Goal: Browse casually

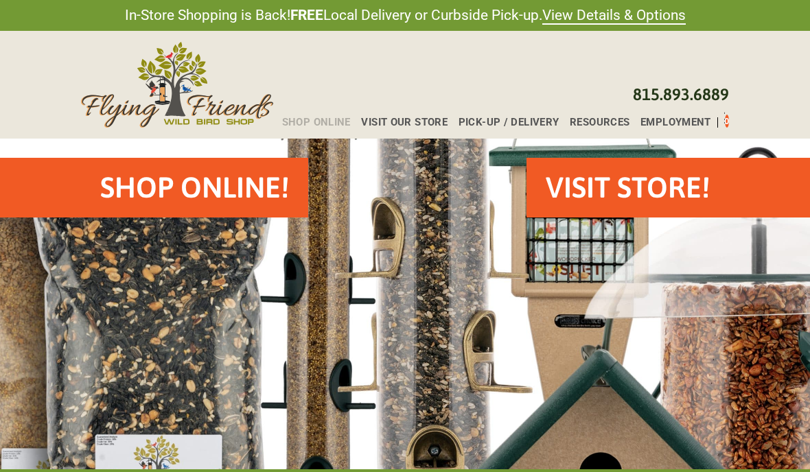
click at [320, 119] on span "Shop Online" at bounding box center [316, 122] width 69 height 10
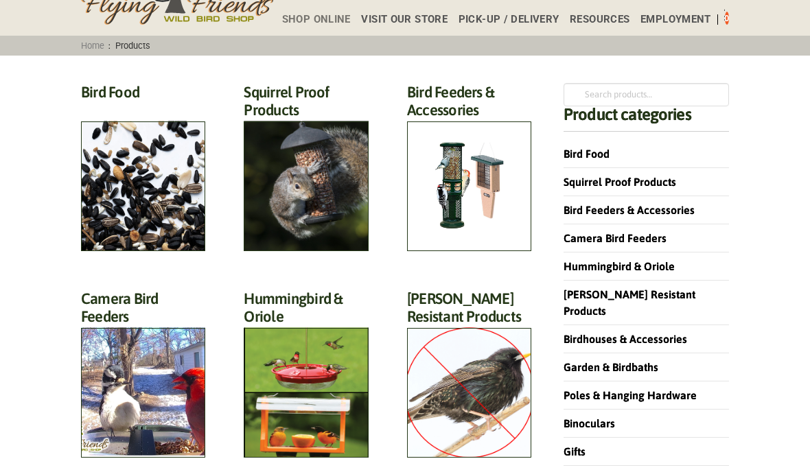
scroll to position [104, 0]
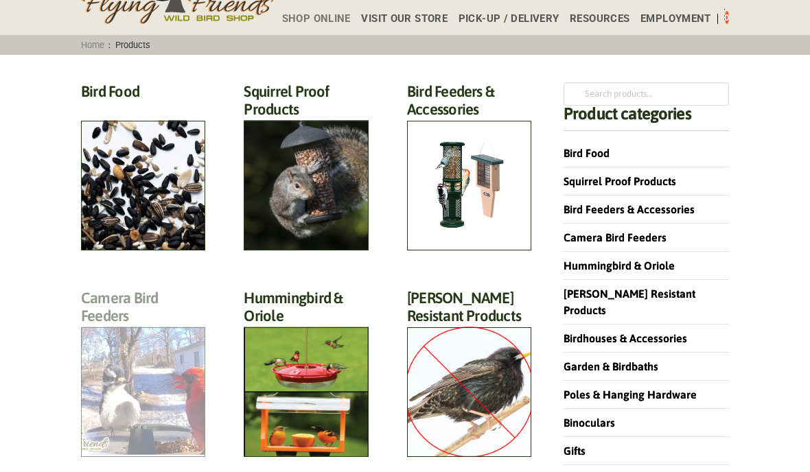
click at [157, 333] on h2 "Camera Bird Feeders (2)" at bounding box center [143, 311] width 124 height 44
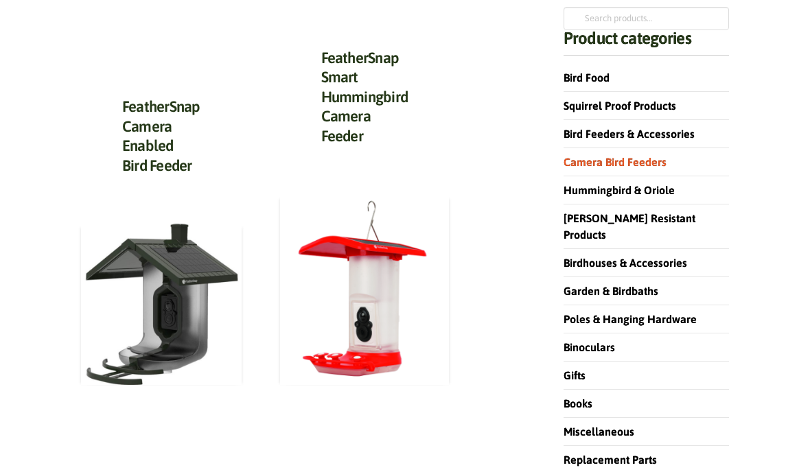
scroll to position [180, 0]
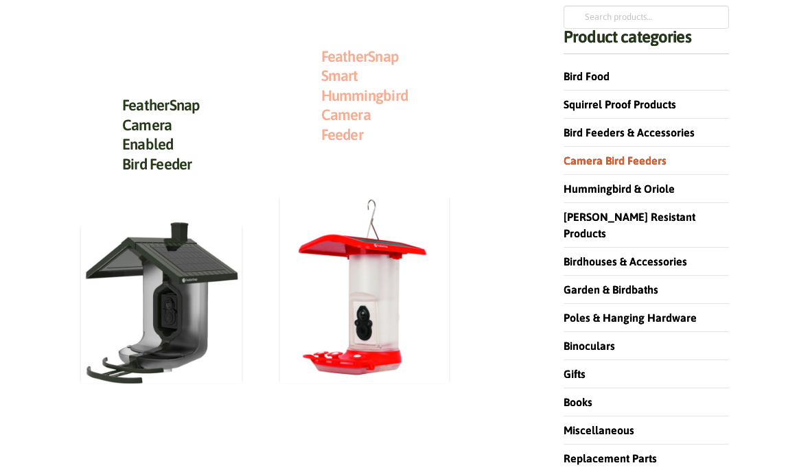
click at [357, 100] on link "FeatherSnap Smart Hummingbird Camera Feeder" at bounding box center [364, 95] width 87 height 96
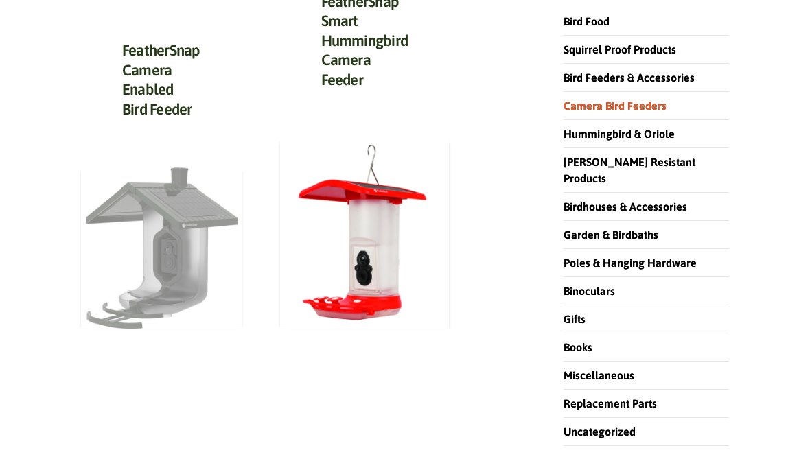
click at [174, 201] on img at bounding box center [161, 247] width 161 height 161
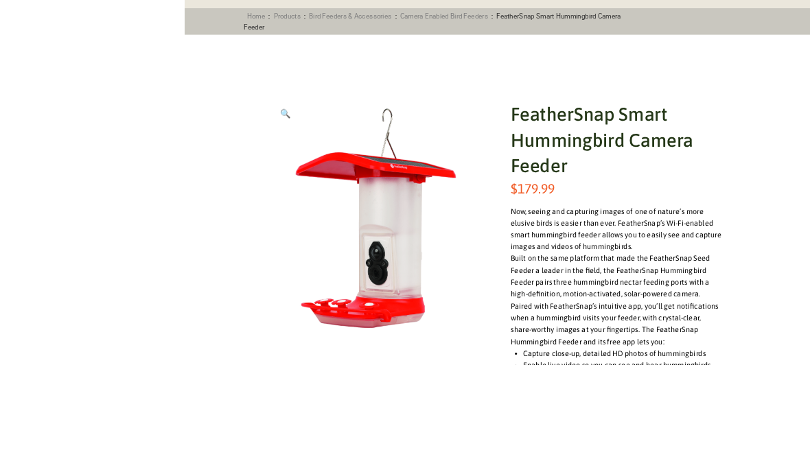
scroll to position [348, 0]
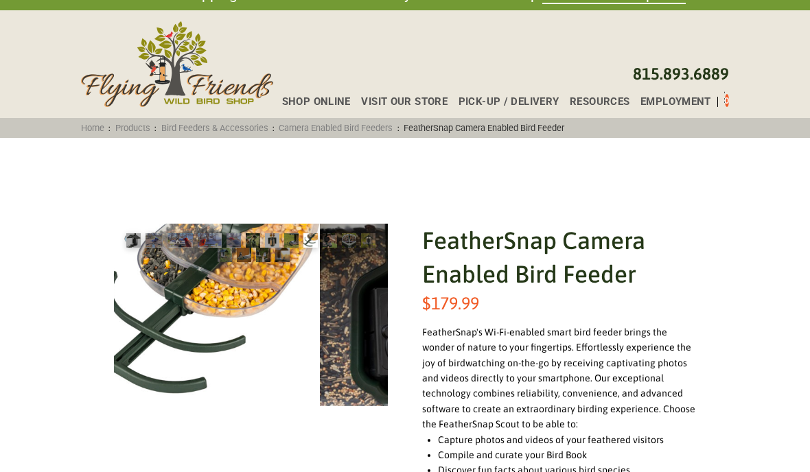
scroll to position [21, 0]
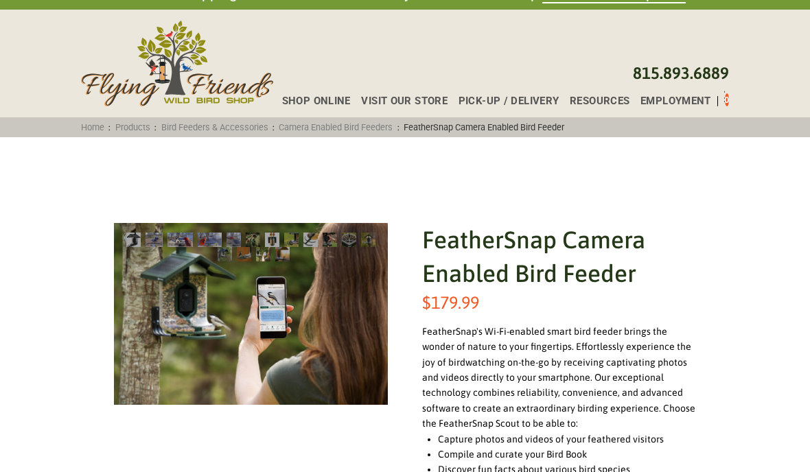
click at [327, 94] on div "Shop Online Visit Our Store Pick-up / Delivery Resources Employment 0" at bounding box center [501, 98] width 456 height 16
click at [322, 101] on span "Shop Online" at bounding box center [316, 101] width 69 height 10
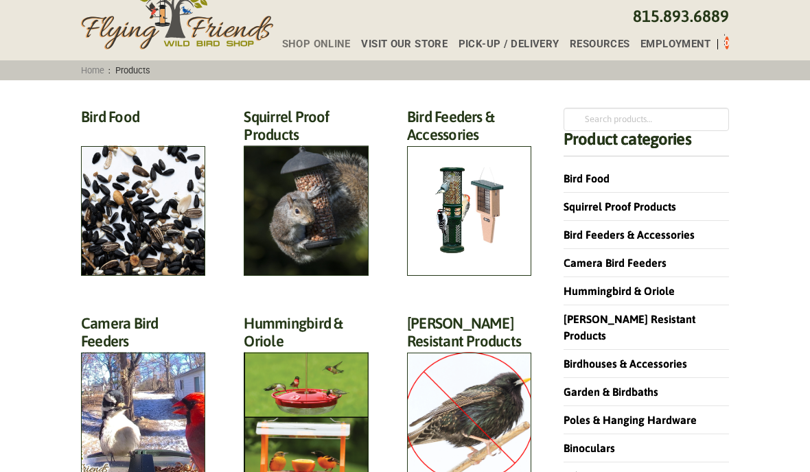
scroll to position [104, 0]
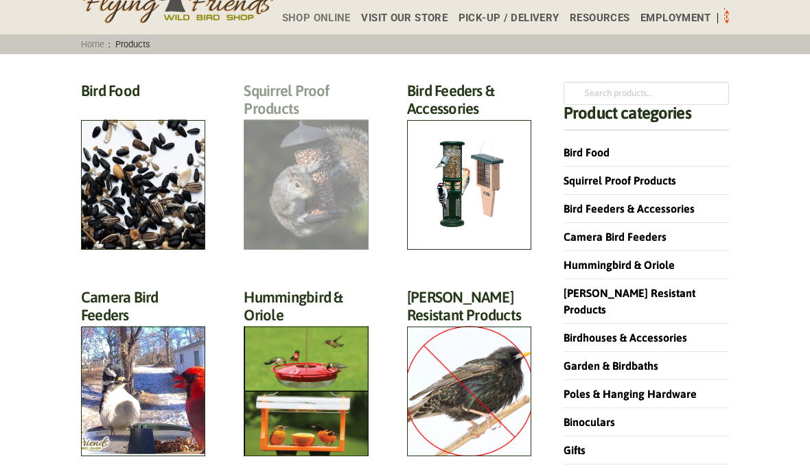
click at [330, 126] on h2 "Squirrel Proof Products (42)" at bounding box center [306, 104] width 124 height 44
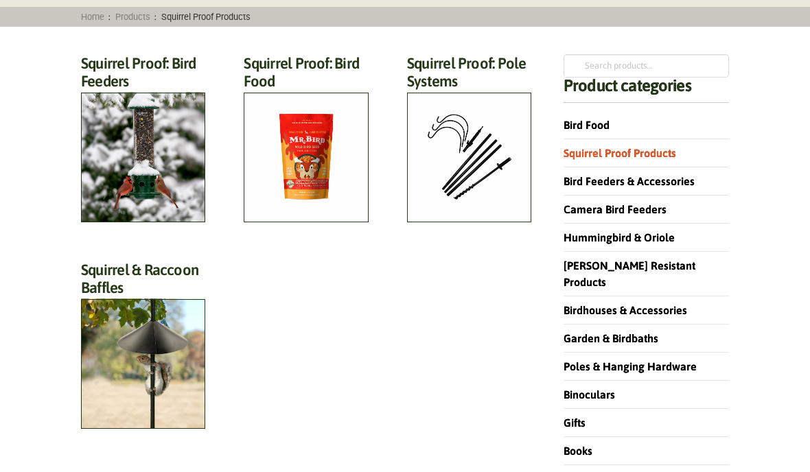
scroll to position [130, 0]
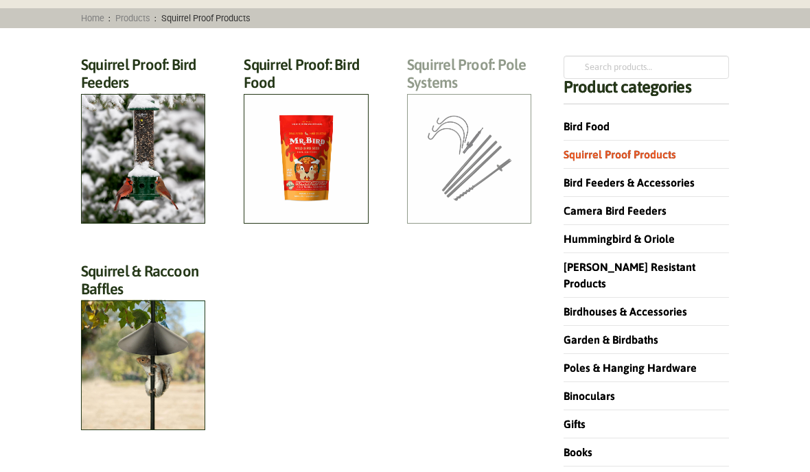
click at [479, 99] on h2 "Squirrel Proof: Pole Systems (5)" at bounding box center [469, 78] width 124 height 44
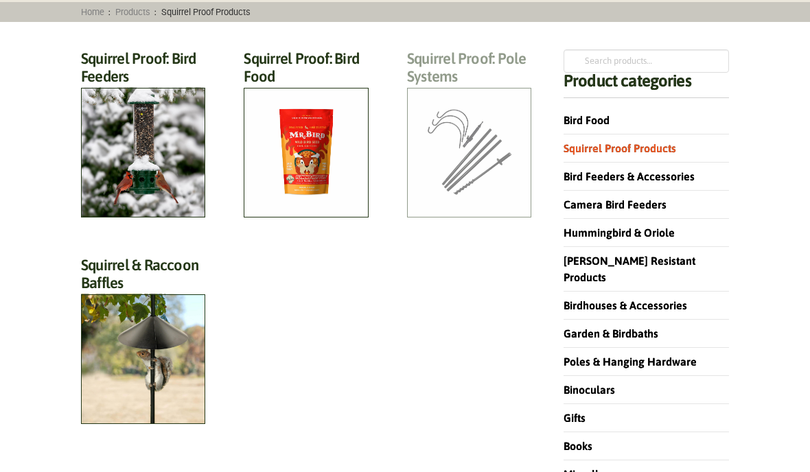
scroll to position [183, 0]
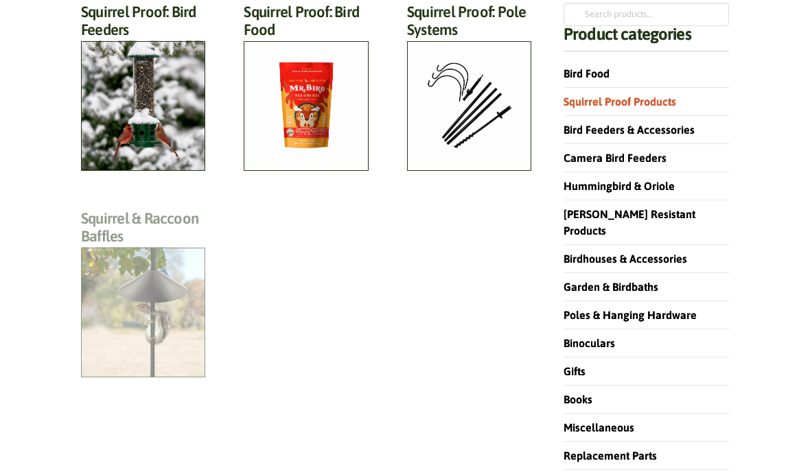
click at [146, 253] on h2 "Squirrel & Raccoon Baffles (12)" at bounding box center [143, 231] width 124 height 44
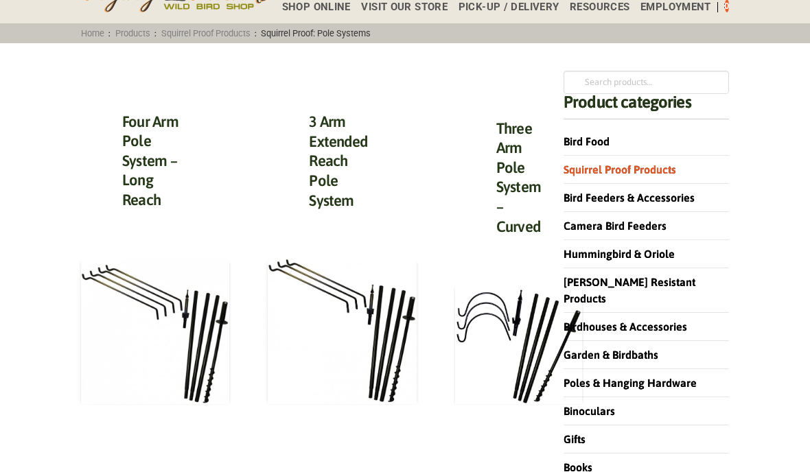
scroll to position [115, 0]
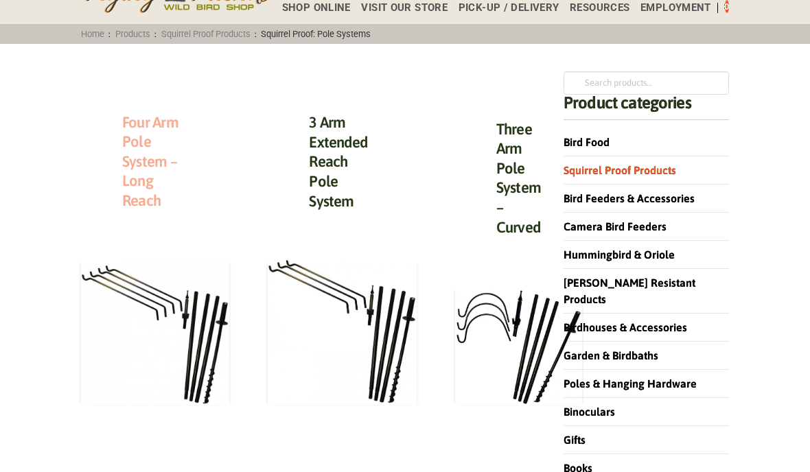
click at [155, 153] on link "Four Arm Pole System – Long Reach" at bounding box center [150, 161] width 56 height 96
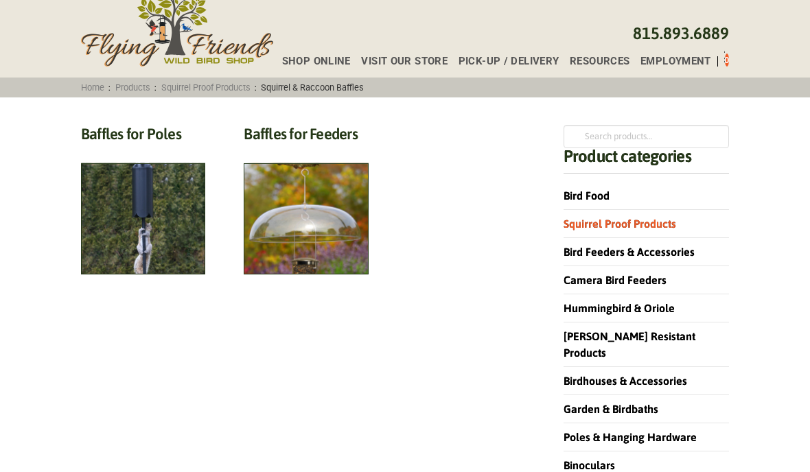
scroll to position [62, 0]
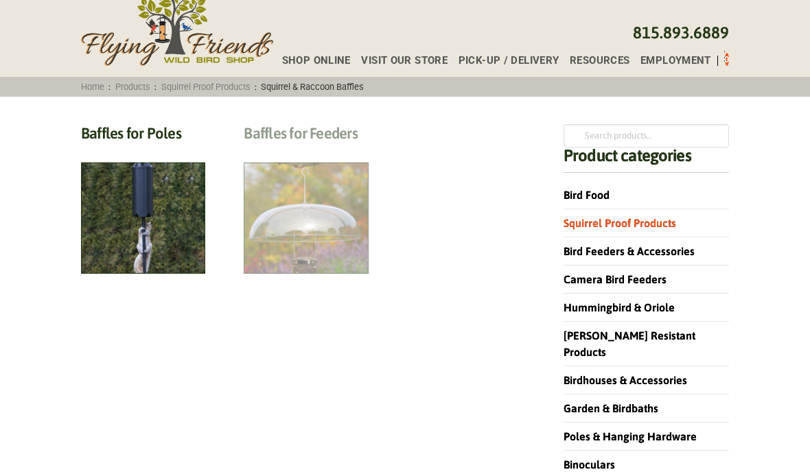
click at [296, 150] on h2 "Baffles for Feeders (5)" at bounding box center [306, 136] width 124 height 25
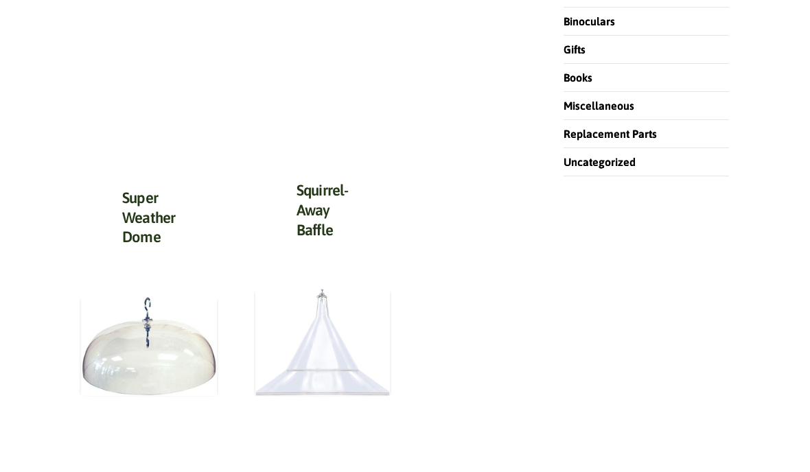
scroll to position [506, 0]
click at [351, 327] on img at bounding box center [322, 342] width 134 height 108
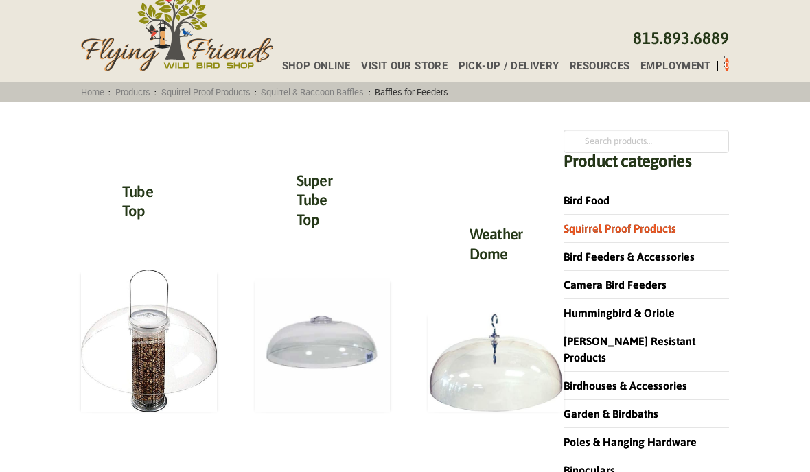
scroll to position [58, 0]
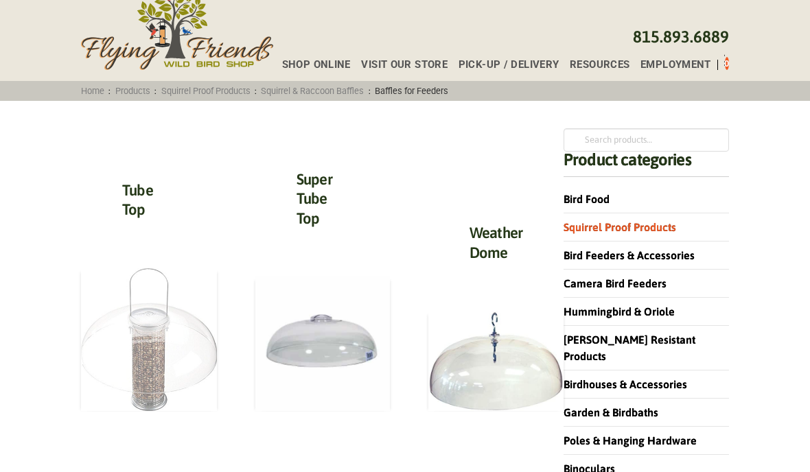
click at [165, 337] on img at bounding box center [149, 339] width 136 height 143
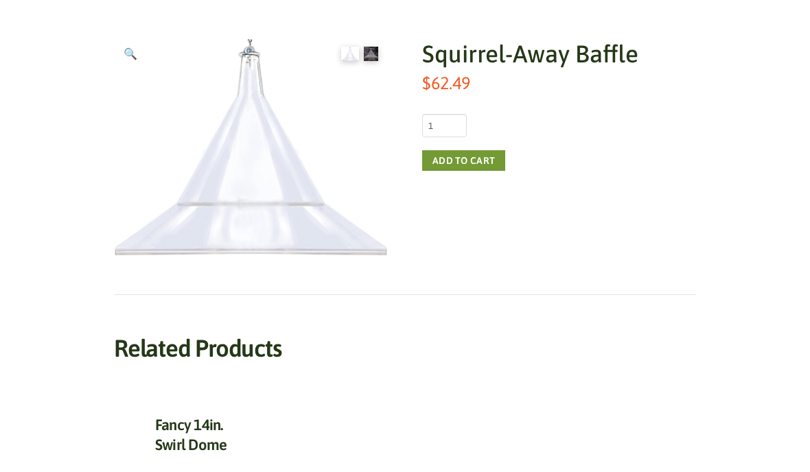
scroll to position [205, 0]
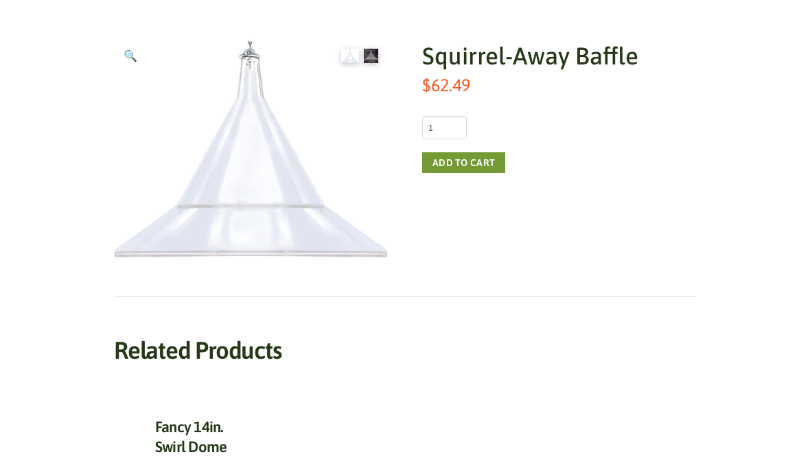
click at [584, 71] on h1 "Squirrel-Away Baffle" at bounding box center [559, 56] width 274 height 34
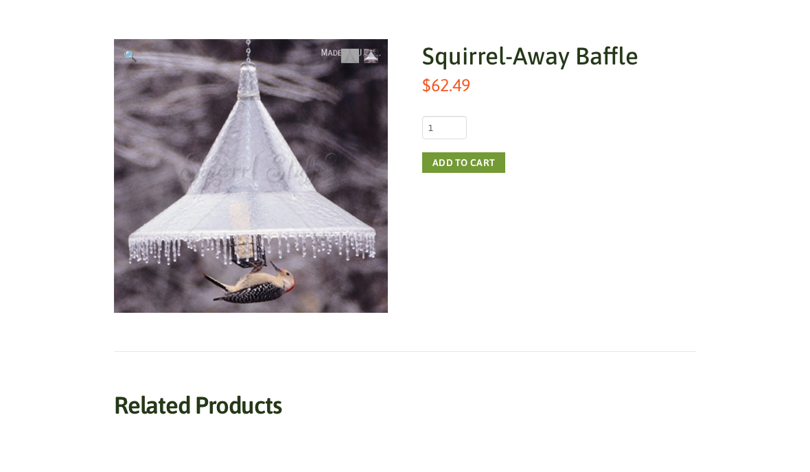
click at [382, 268] on img at bounding box center [302, 227] width 377 height 377
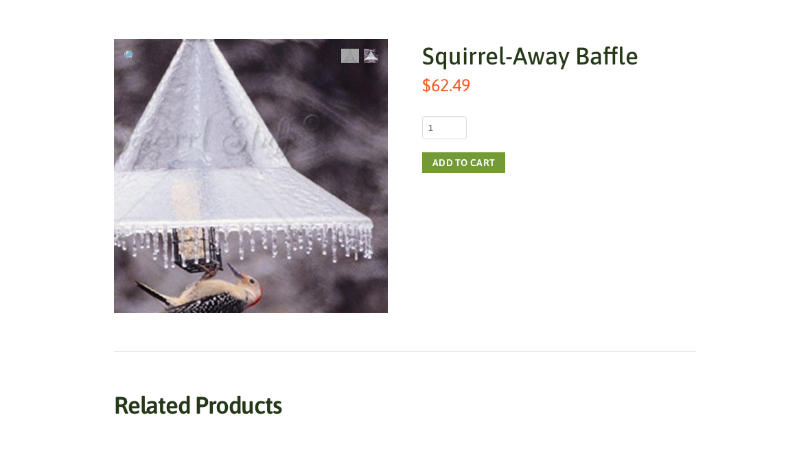
click at [373, 272] on img at bounding box center [200, 145] width 377 height 377
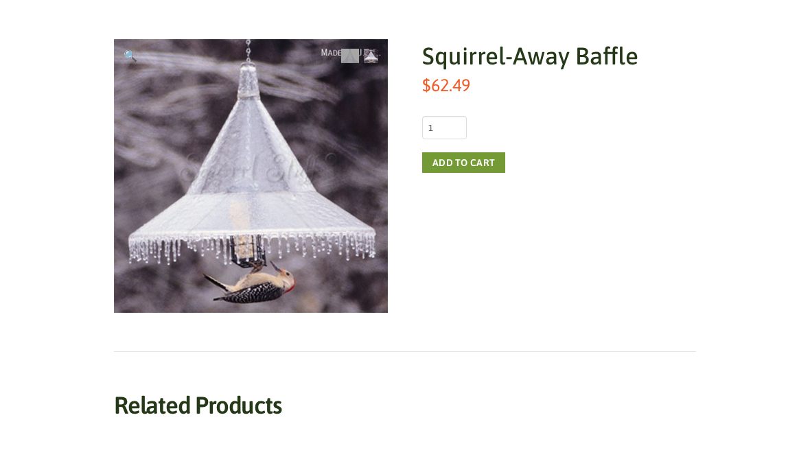
click at [677, 215] on div "Squirrel-Away Baffle $ 62.49 Squirrel-Away Baffle quantity 1 Add to cart" at bounding box center [559, 176] width 274 height 274
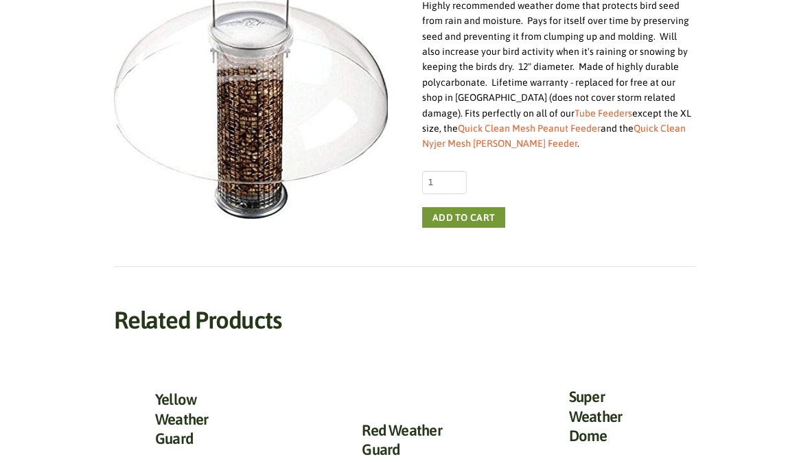
scroll to position [304, 0]
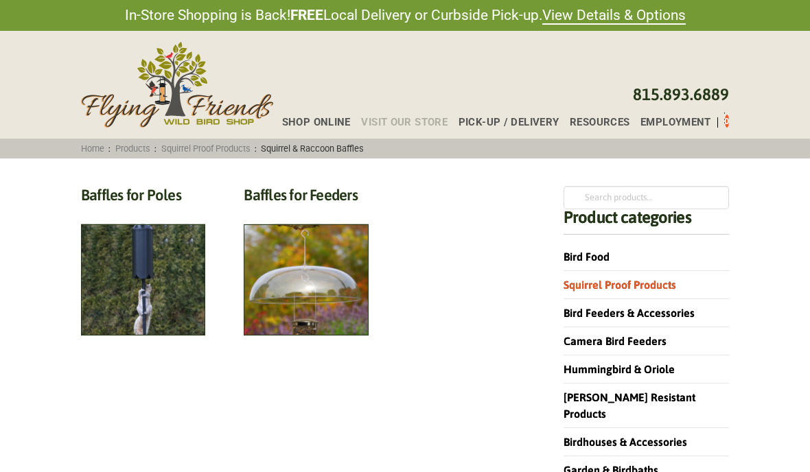
click at [403, 119] on span "Visit Our Store" at bounding box center [404, 122] width 86 height 10
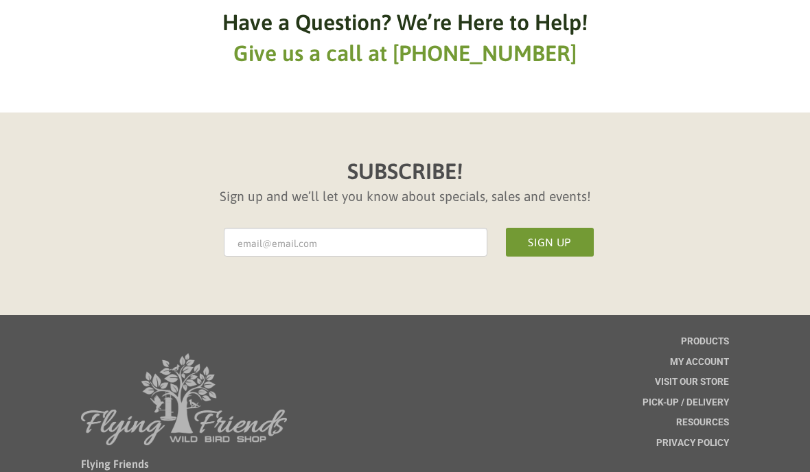
scroll to position [789, 0]
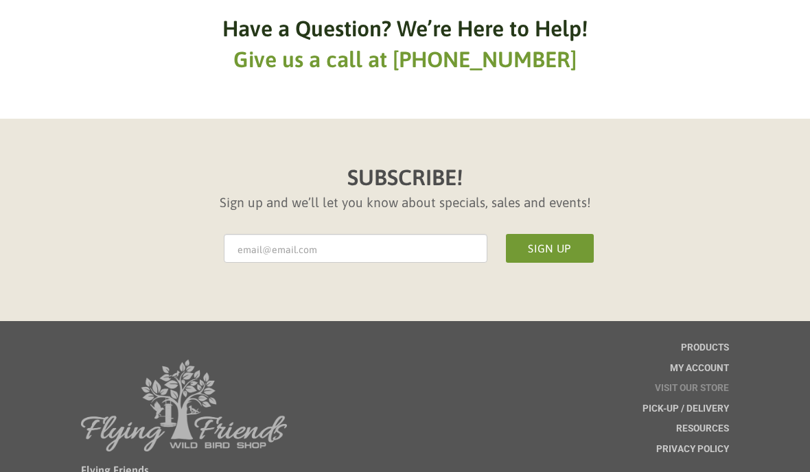
click at [687, 385] on span "Visit Our Store" at bounding box center [692, 389] width 74 height 10
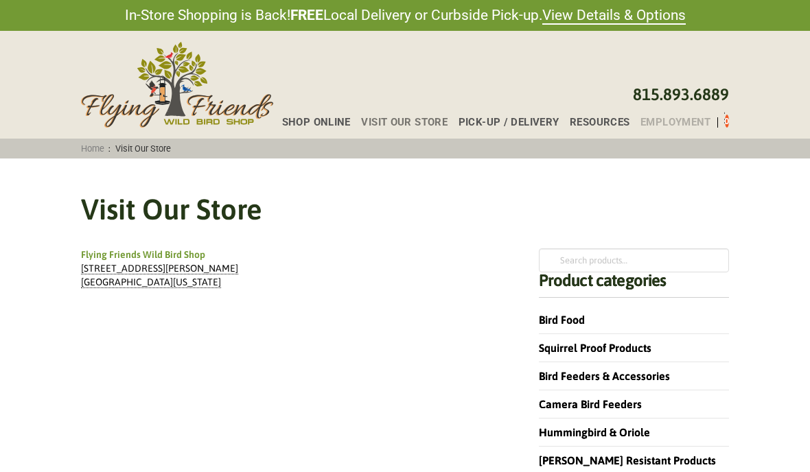
click at [688, 121] on span "Employment" at bounding box center [675, 122] width 71 height 10
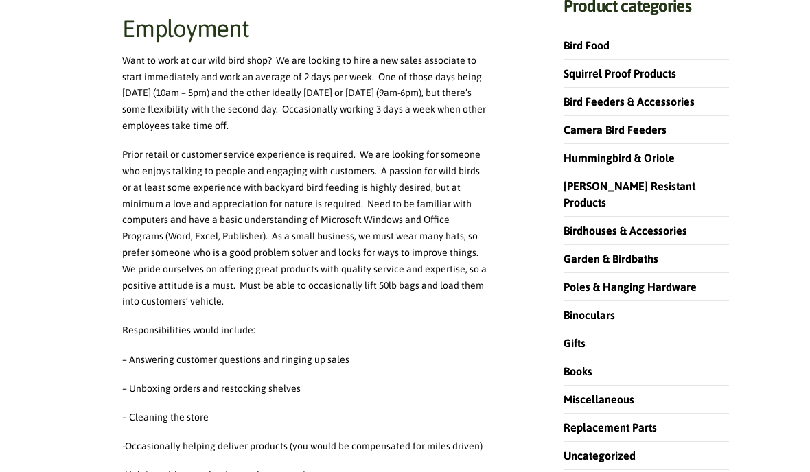
scroll to position [212, 0]
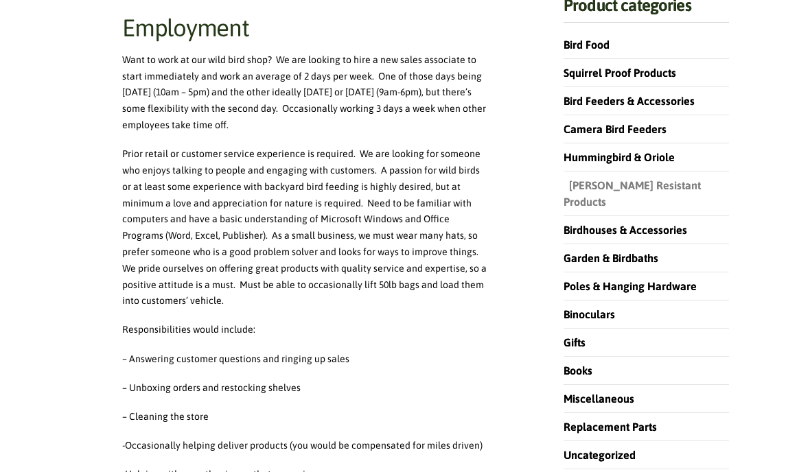
click at [679, 190] on link "[PERSON_NAME] Resistant Products" at bounding box center [631, 193] width 137 height 29
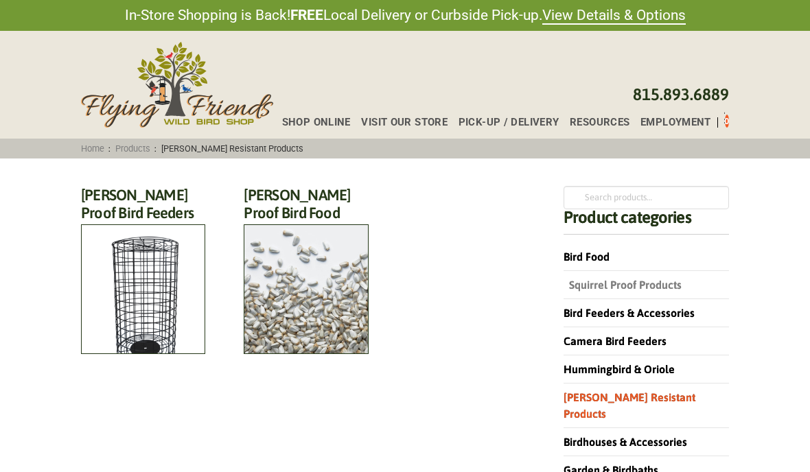
click at [648, 281] on link "Squirrel Proof Products" at bounding box center [622, 285] width 118 height 12
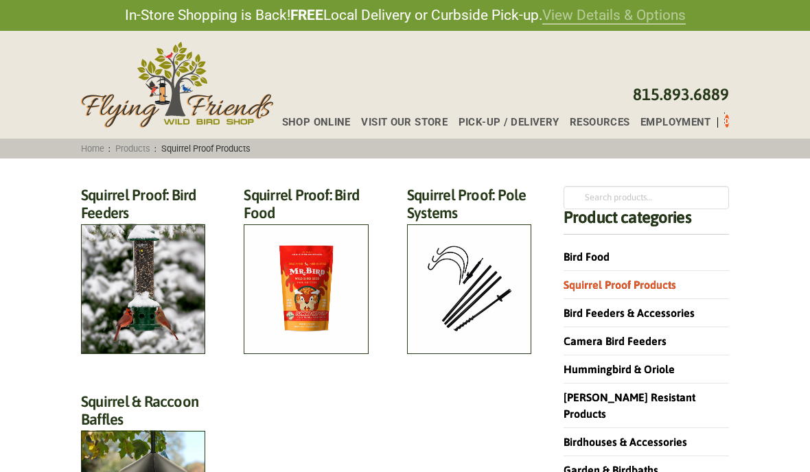
click at [672, 19] on link "View Details & Options" at bounding box center [613, 16] width 143 height 18
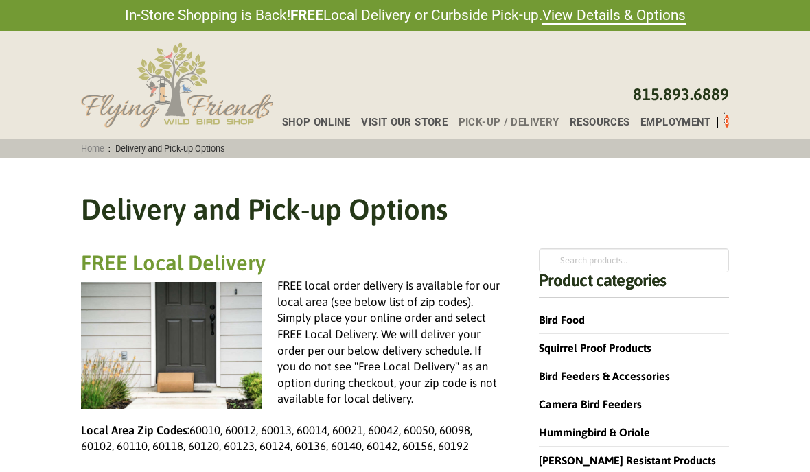
click at [202, 89] on img at bounding box center [177, 85] width 192 height 86
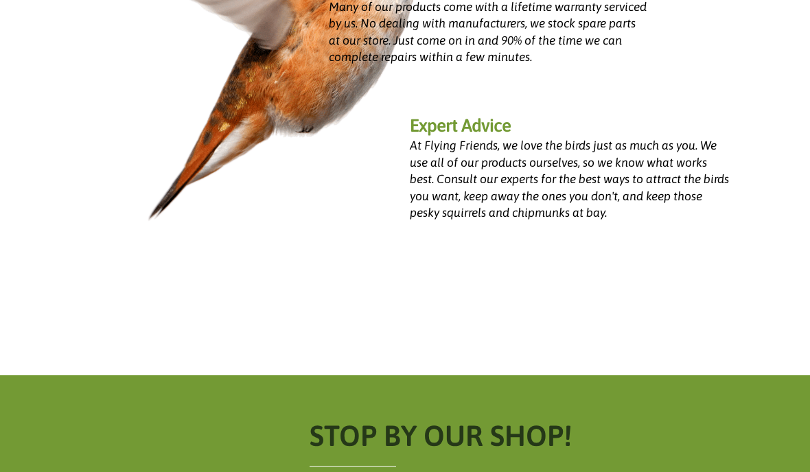
scroll to position [1586, 0]
